Goal: Submit feedback/report problem: Submit feedback/report problem

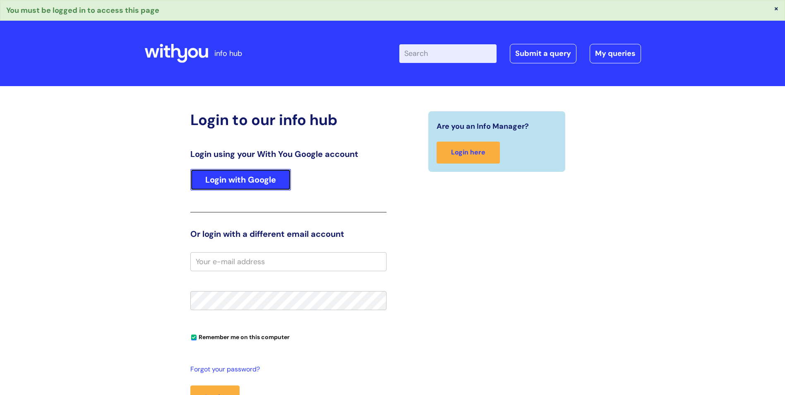
click at [281, 182] on link "Login with Google" at bounding box center [240, 180] width 101 height 22
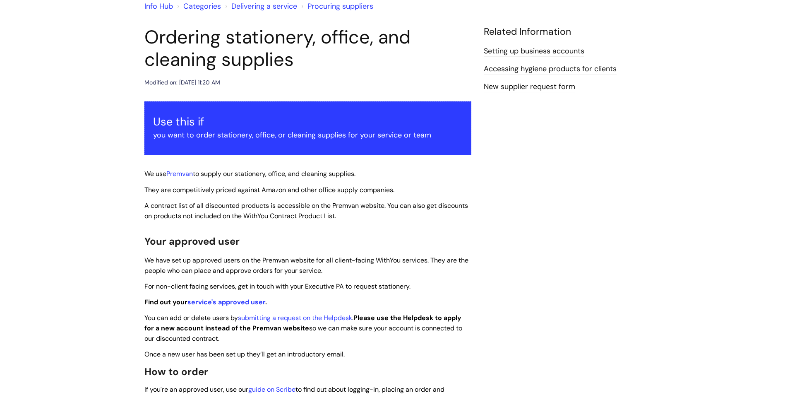
scroll to position [83, 0]
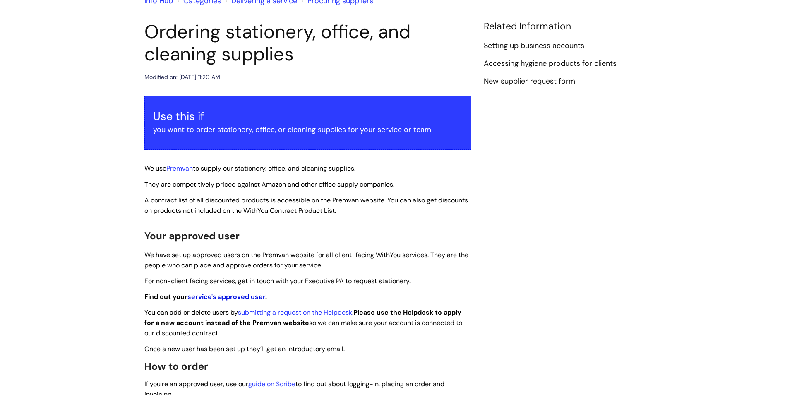
click at [227, 300] on link "service's approved user" at bounding box center [226, 296] width 78 height 9
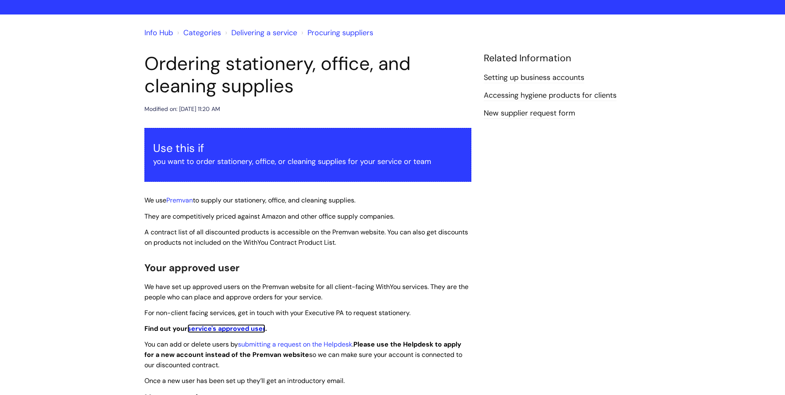
scroll to position [0, 0]
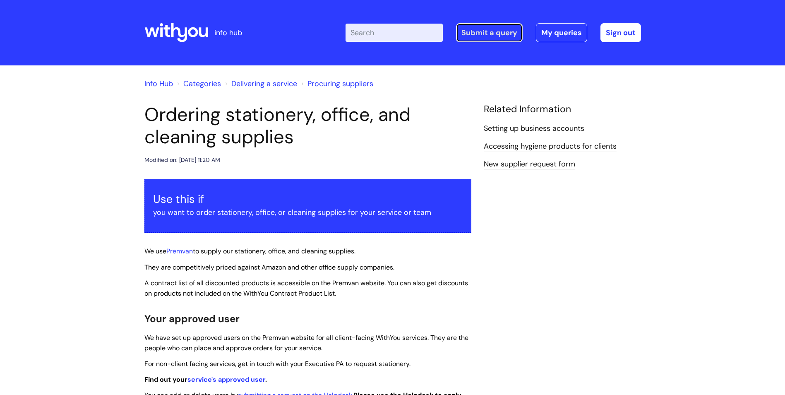
click at [485, 34] on link "Submit a query" at bounding box center [489, 32] width 67 height 19
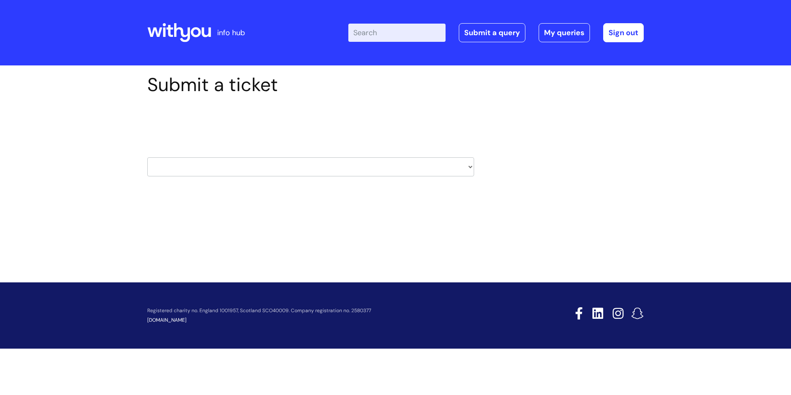
click at [340, 164] on select "HR / People IT and Support Clinical Drug Alerts Finance Accounts Data Support T…" at bounding box center [310, 166] width 327 height 19
select select "internal_communications"
click at [147, 157] on select "HR / People IT and Support Clinical Drug Alerts Finance Accounts Data Support T…" at bounding box center [310, 166] width 327 height 19
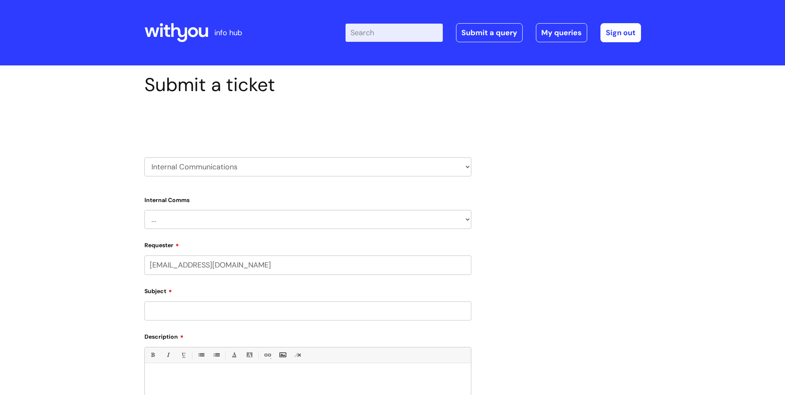
select select "80004328356"
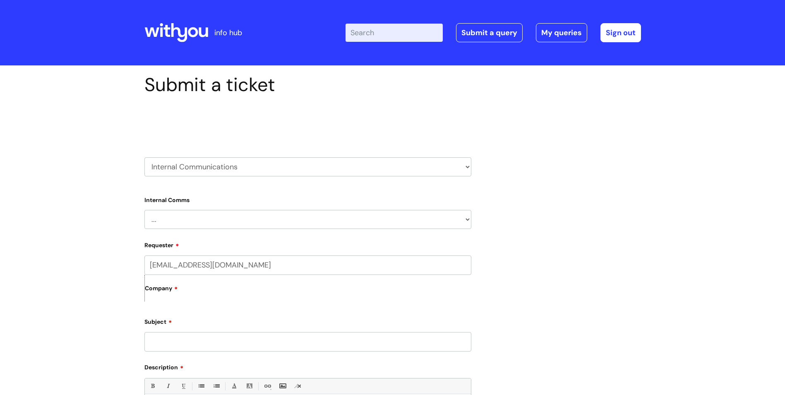
click at [211, 218] on select "... Internal Communication Staff and Volunteer awards Info hub WithYou Weekly e…" at bounding box center [307, 219] width 327 height 19
select select "Info hub"
click at [144, 210] on select "... Internal Communication Staff and Volunteer awards Info hub WithYou Weekly e…" at bounding box center [307, 219] width 327 height 19
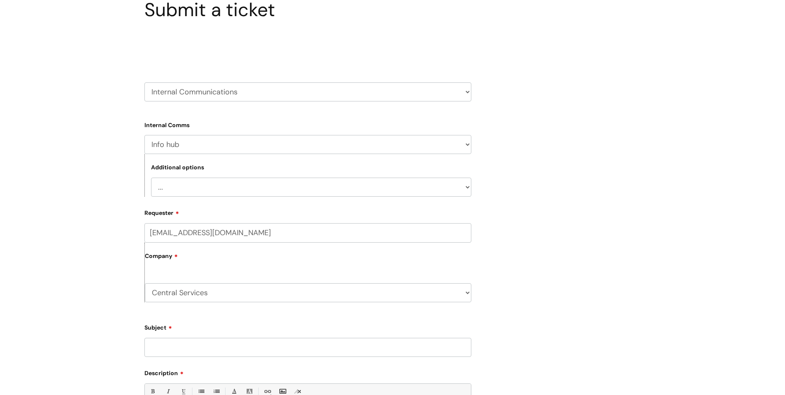
scroll to position [83, 0]
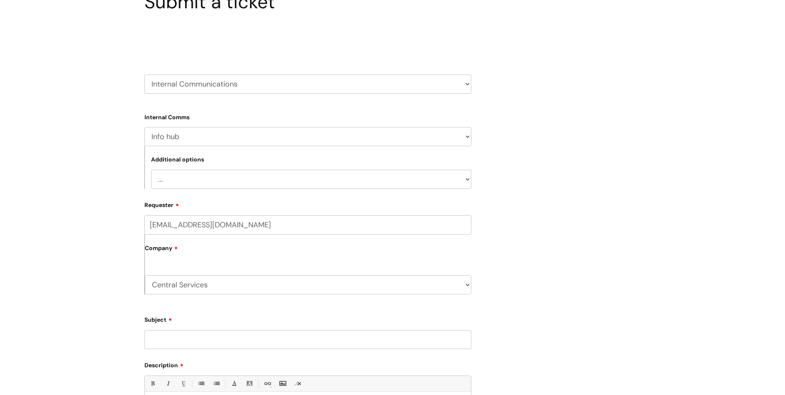
click at [200, 180] on select "... Info hub pages needs updating Info hub page needs creating Info hub general…" at bounding box center [311, 179] width 320 height 19
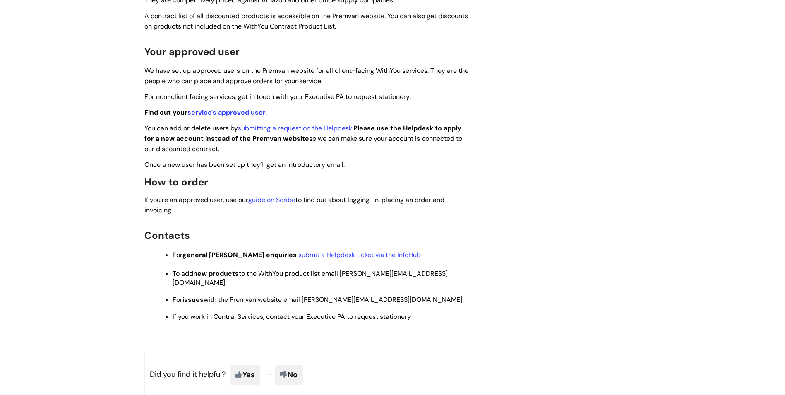
scroll to position [124, 0]
